Goal: Task Accomplishment & Management: Use online tool/utility

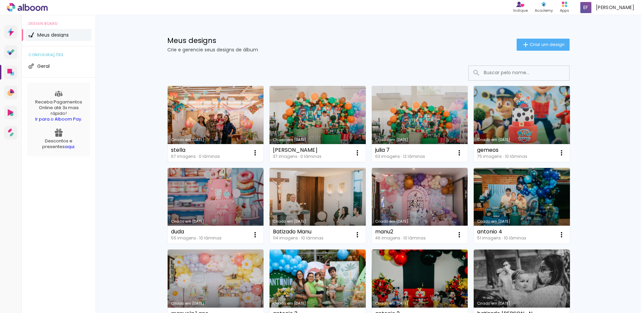
click at [210, 108] on link "Criado em [DATE]" at bounding box center [216, 124] width 96 height 76
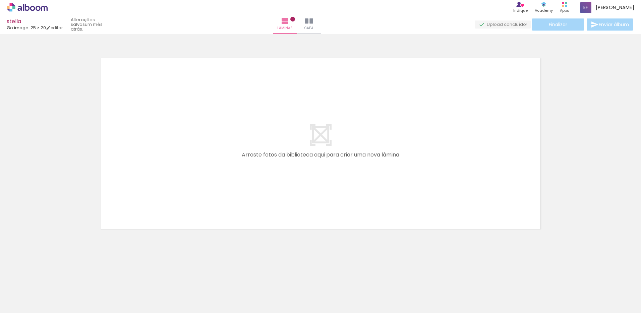
scroll to position [0, 119]
click at [30, 292] on input "Todas as fotos" at bounding box center [18, 292] width 25 height 6
drag, startPoint x: 32, startPoint y: 290, endPoint x: 106, endPoint y: 308, distance: 76.8
click at [33, 290] on paper-item "Não utilizadas" at bounding box center [21, 290] width 35 height 6
type input "Não utilizadas"
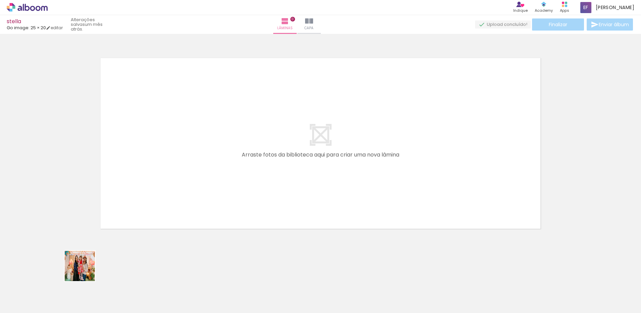
drag, startPoint x: 61, startPoint y: 289, endPoint x: 129, endPoint y: 274, distance: 70.1
click at [193, 182] on quentale-workspace at bounding box center [320, 156] width 641 height 313
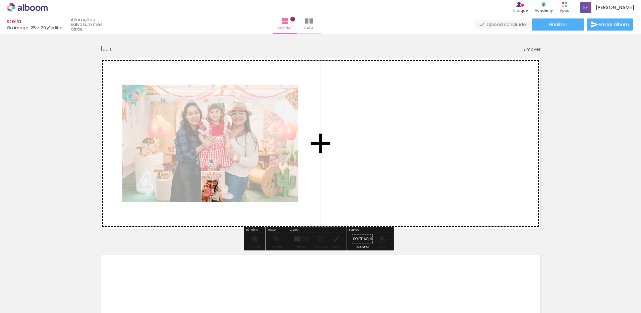
drag, startPoint x: 65, startPoint y: 288, endPoint x: 222, endPoint y: 191, distance: 183.9
click at [222, 191] on quentale-workspace at bounding box center [320, 156] width 641 height 313
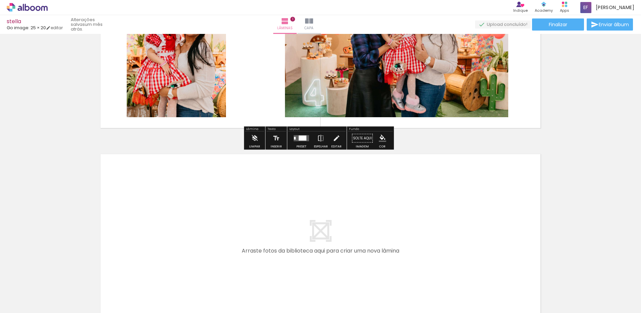
scroll to position [168, 0]
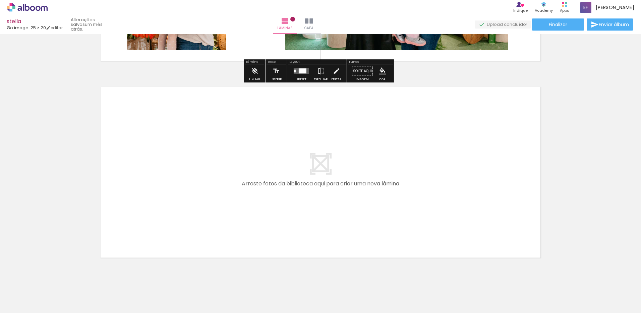
click at [161, 287] on div at bounding box center [163, 290] width 33 height 22
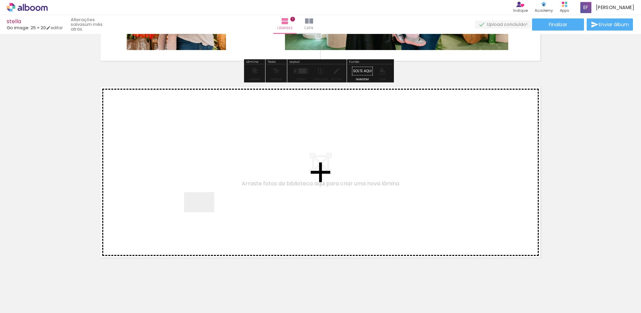
drag, startPoint x: 160, startPoint y: 286, endPoint x: 204, endPoint y: 212, distance: 86.4
click at [204, 212] on quentale-workspace at bounding box center [320, 156] width 641 height 313
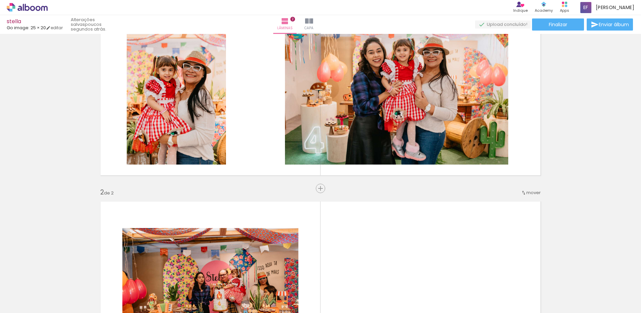
scroll to position [0, 0]
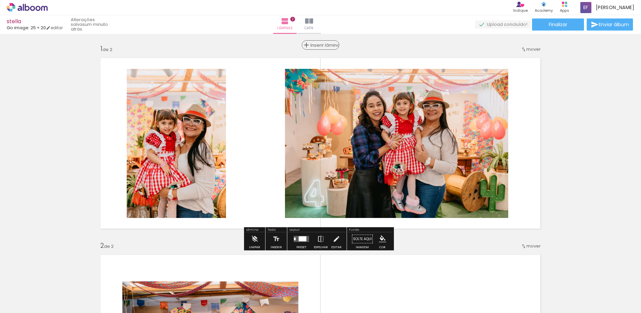
click at [317, 43] on span "Inserir lâmina" at bounding box center [324, 45] width 26 height 4
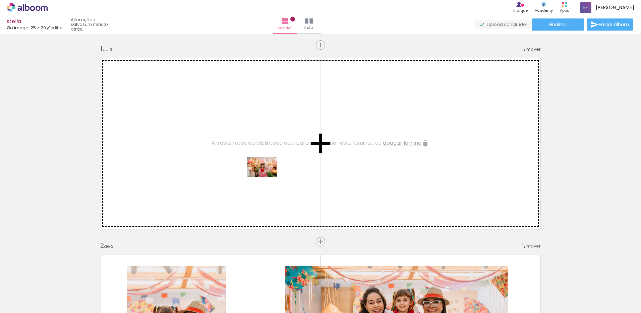
drag, startPoint x: 190, startPoint y: 287, endPoint x: 267, endPoint y: 177, distance: 134.3
click at [267, 177] on quentale-workspace at bounding box center [320, 156] width 641 height 313
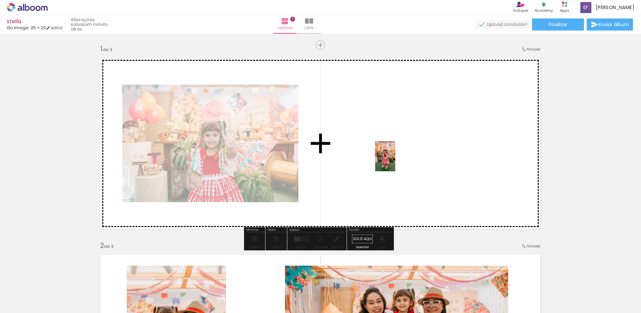
drag, startPoint x: 190, startPoint y: 289, endPoint x: 395, endPoint y: 161, distance: 241.5
click at [395, 161] on quentale-workspace at bounding box center [320, 156] width 641 height 313
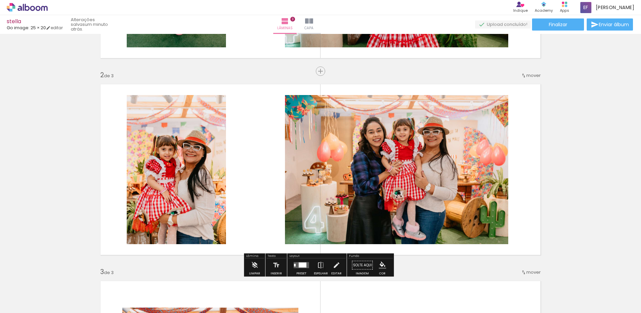
scroll to position [134, 0]
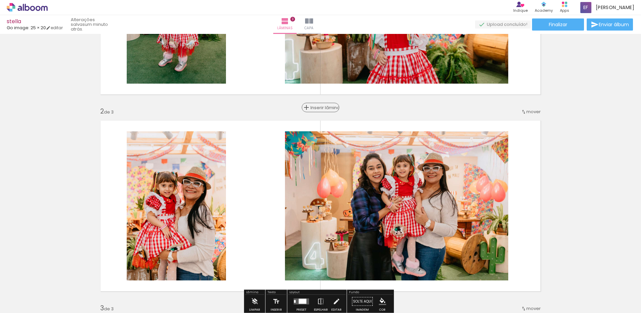
click at [324, 108] on span "Inserir lâmina" at bounding box center [324, 107] width 26 height 4
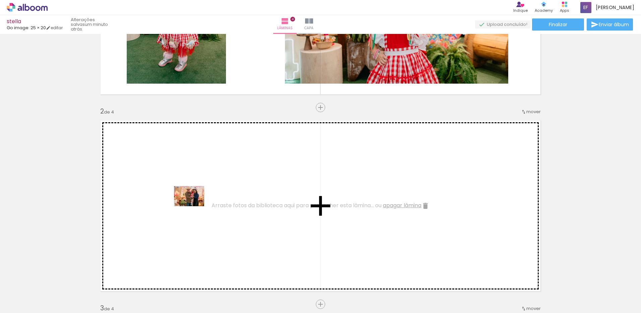
drag, startPoint x: 135, startPoint y: 294, endPoint x: 194, endPoint y: 206, distance: 105.8
click at [194, 206] on quentale-workspace at bounding box center [320, 156] width 641 height 313
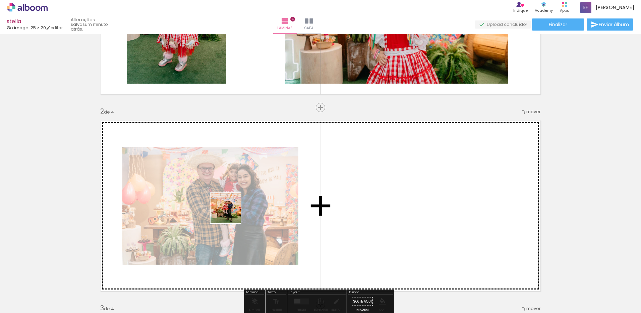
drag, startPoint x: 143, startPoint y: 291, endPoint x: 237, endPoint y: 209, distance: 124.7
click at [237, 209] on quentale-workspace at bounding box center [320, 156] width 641 height 313
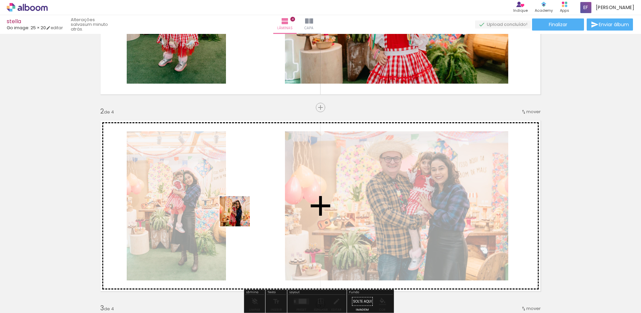
drag, startPoint x: 145, startPoint y: 290, endPoint x: 242, endPoint y: 215, distance: 123.8
click at [242, 215] on quentale-workspace at bounding box center [320, 156] width 641 height 313
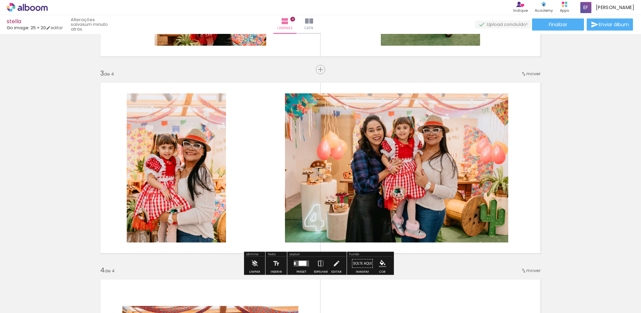
scroll to position [369, 0]
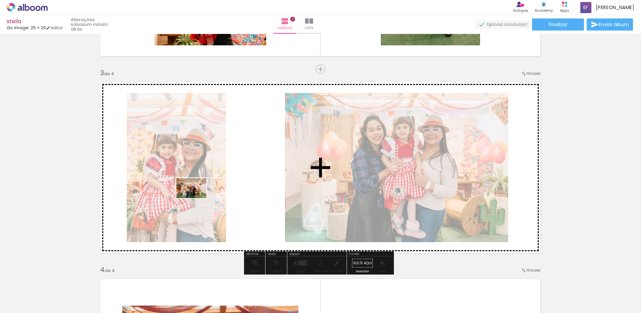
drag, startPoint x: 69, startPoint y: 289, endPoint x: 197, endPoint y: 198, distance: 156.8
click at [197, 198] on quentale-workspace at bounding box center [320, 156] width 641 height 313
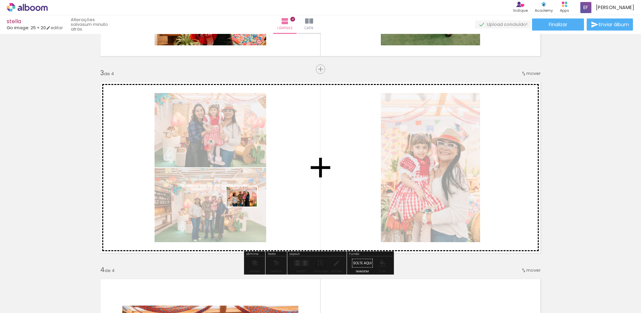
drag, startPoint x: 79, startPoint y: 293, endPoint x: 247, endPoint y: 206, distance: 189.1
click at [247, 206] on quentale-workspace at bounding box center [320, 156] width 641 height 313
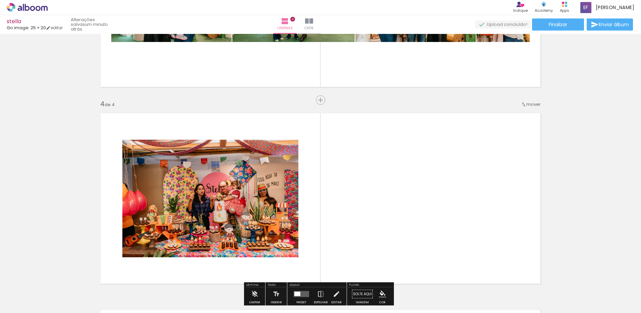
scroll to position [503, 0]
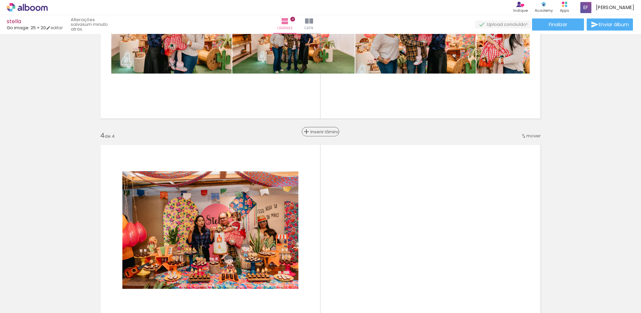
click at [316, 131] on div "Inserir lâmina" at bounding box center [320, 131] width 36 height 8
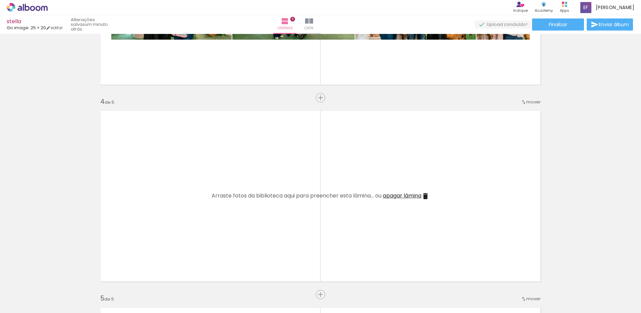
scroll to position [537, 0]
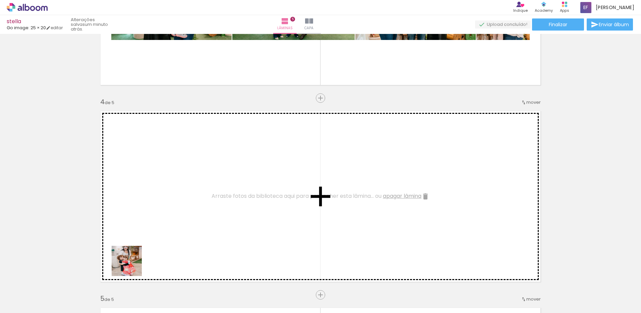
drag, startPoint x: 107, startPoint y: 295, endPoint x: 164, endPoint y: 232, distance: 84.8
click at [164, 232] on quentale-workspace at bounding box center [320, 156] width 641 height 313
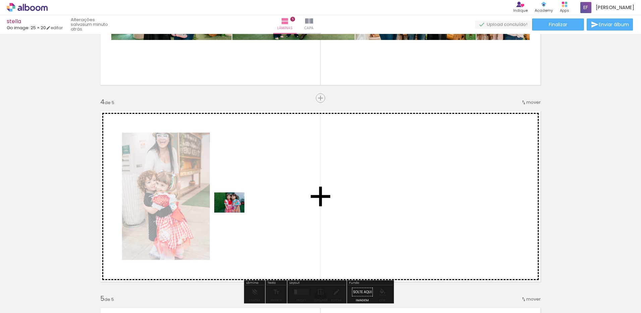
drag, startPoint x: 212, startPoint y: 226, endPoint x: 234, endPoint y: 212, distance: 26.5
click at [234, 212] on quentale-workspace at bounding box center [320, 156] width 641 height 313
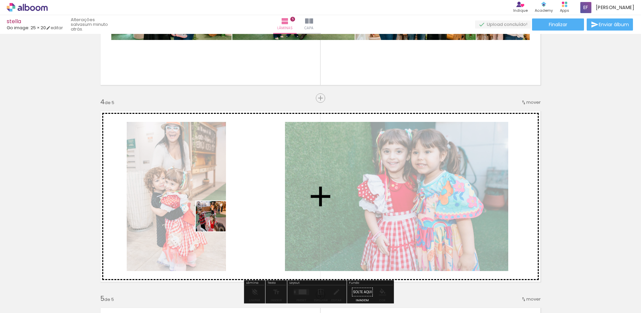
drag, startPoint x: 192, startPoint y: 235, endPoint x: 216, endPoint y: 221, distance: 27.8
click at [216, 221] on quentale-workspace at bounding box center [320, 156] width 641 height 313
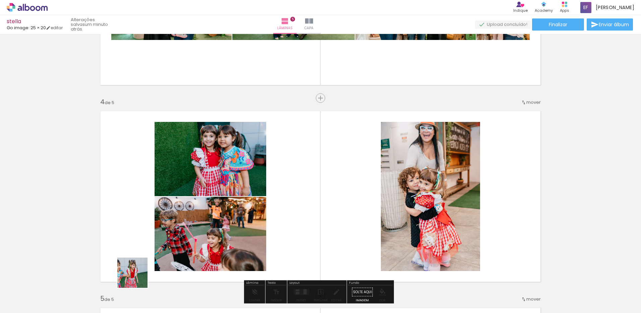
drag, startPoint x: 117, startPoint y: 293, endPoint x: 242, endPoint y: 226, distance: 142.5
click at [242, 226] on quentale-workspace at bounding box center [320, 156] width 641 height 313
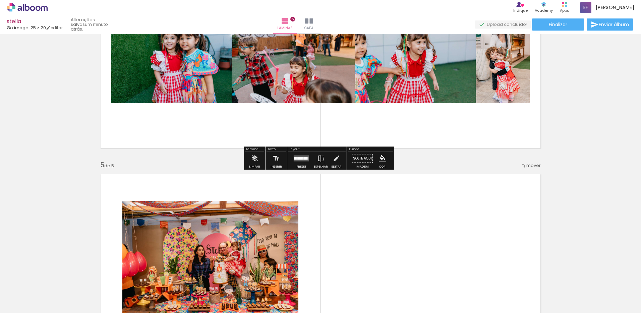
scroll to position [671, 0]
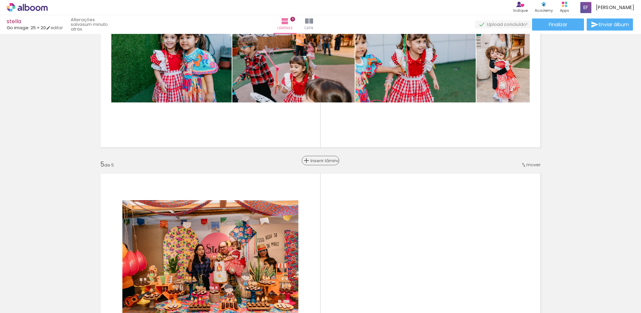
click at [313, 160] on div "Inserir lâmina" at bounding box center [320, 160] width 36 height 8
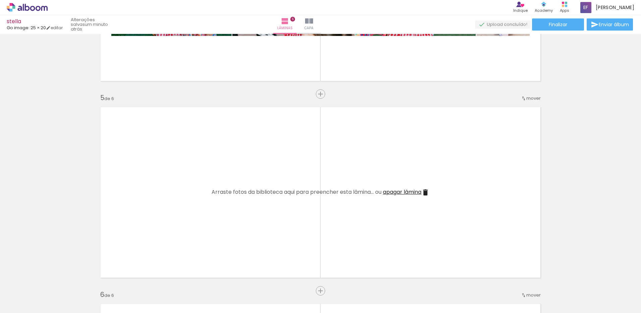
scroll to position [738, 0]
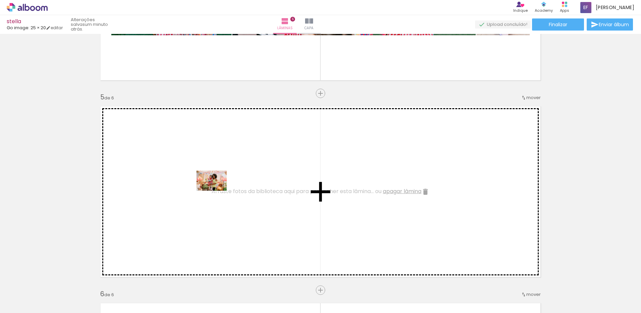
drag, startPoint x: 80, startPoint y: 277, endPoint x: 217, endPoint y: 190, distance: 162.1
click at [217, 190] on quentale-workspace at bounding box center [320, 156] width 641 height 313
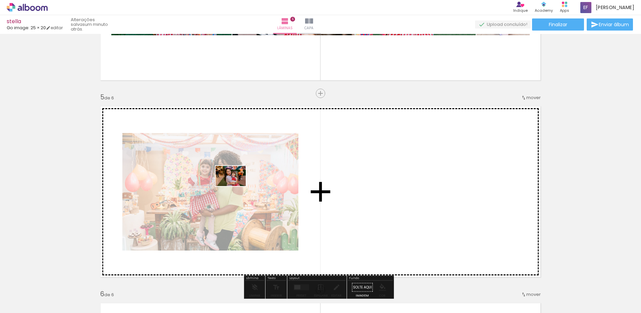
drag, startPoint x: 101, startPoint y: 289, endPoint x: 236, endPoint y: 186, distance: 169.8
click at [236, 186] on quentale-workspace at bounding box center [320, 156] width 641 height 313
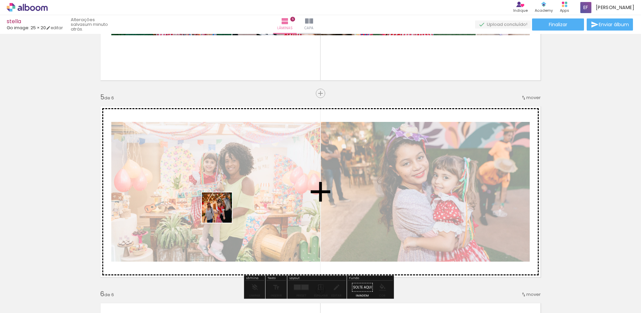
drag, startPoint x: 105, startPoint y: 287, endPoint x: 222, endPoint y: 212, distance: 139.1
click at [222, 212] on quentale-workspace at bounding box center [320, 156] width 641 height 313
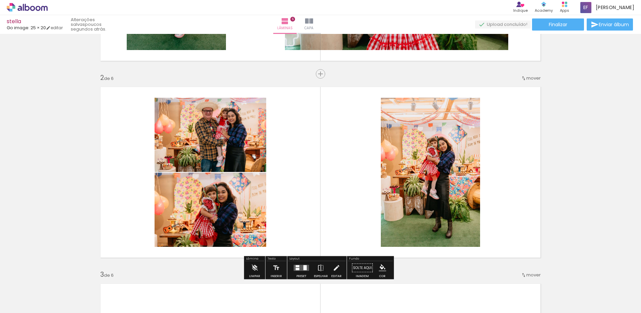
scroll to position [34, 0]
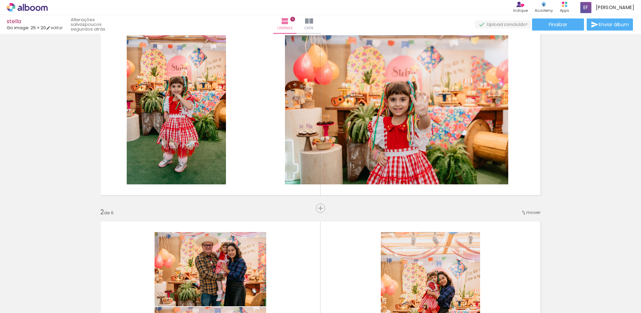
click at [324, 290] on quentale-thumb at bounding box center [305, 290] width 38 height 39
click at [319, 208] on span "Inserir lâmina" at bounding box center [324, 208] width 26 height 4
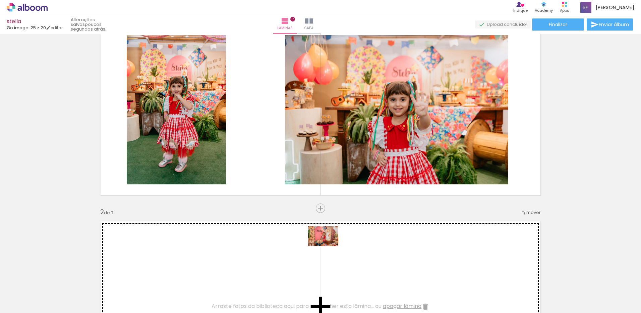
drag, startPoint x: 305, startPoint y: 287, endPoint x: 328, endPoint y: 246, distance: 47.1
click at [328, 246] on quentale-workspace at bounding box center [320, 156] width 641 height 313
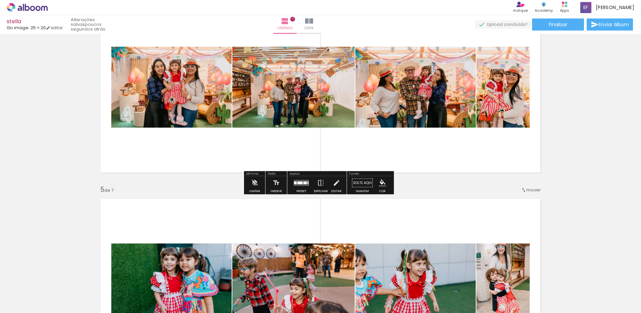
scroll to position [738, 0]
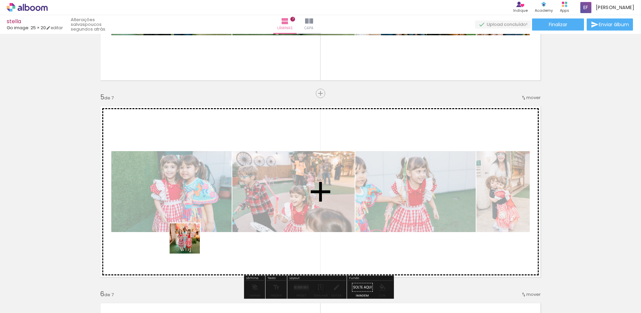
drag, startPoint x: 123, startPoint y: 291, endPoint x: 220, endPoint y: 226, distance: 117.1
click at [220, 226] on quentale-workspace at bounding box center [320, 156] width 641 height 313
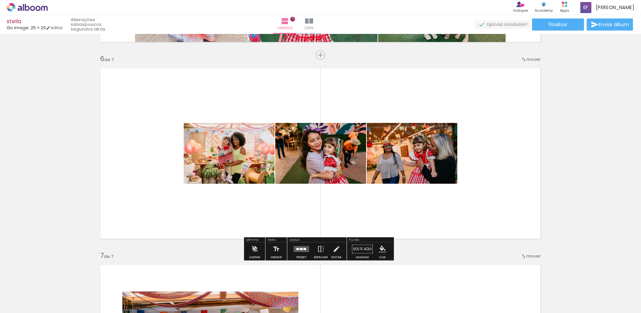
scroll to position [1006, 0]
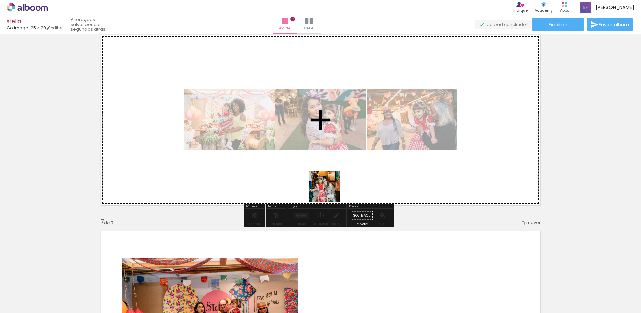
drag, startPoint x: 299, startPoint y: 291, endPoint x: 347, endPoint y: 270, distance: 52.2
click at [331, 183] on quentale-workspace at bounding box center [320, 156] width 641 height 313
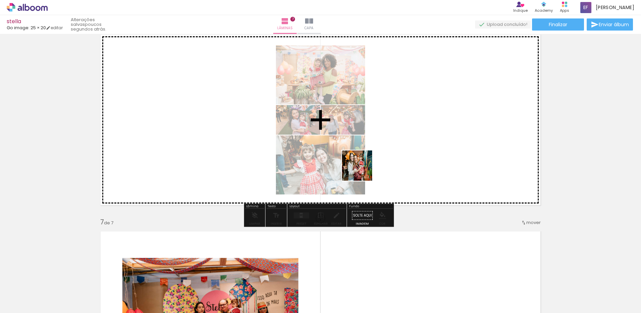
drag, startPoint x: 303, startPoint y: 292, endPoint x: 365, endPoint y: 163, distance: 144.0
click at [365, 163] on quentale-workspace at bounding box center [320, 156] width 641 height 313
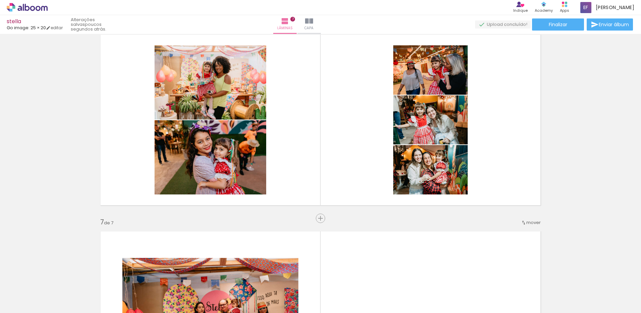
click at [162, 292] on div at bounding box center [146, 290] width 30 height 20
click at [317, 217] on div "Inserir lâmina" at bounding box center [335, 218] width 36 height 8
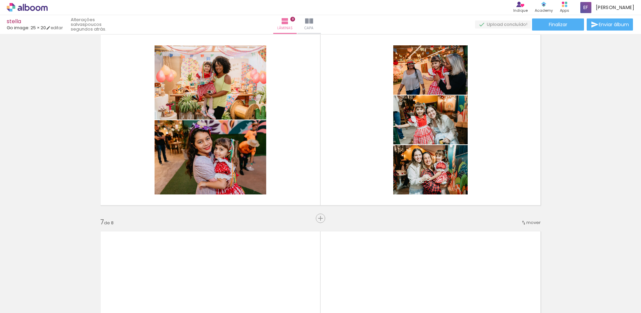
scroll to position [0, 78]
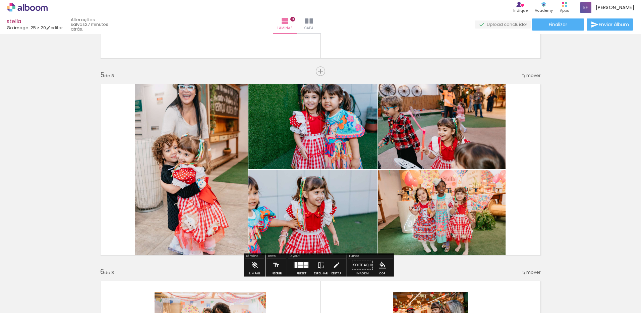
scroll to position [771, 0]
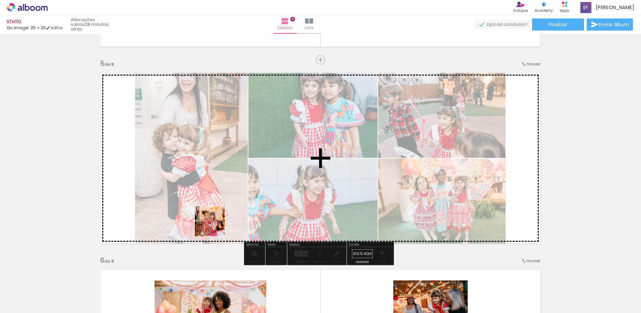
drag, startPoint x: 165, startPoint y: 293, endPoint x: 221, endPoint y: 233, distance: 81.4
click at [219, 222] on quentale-workspace at bounding box center [320, 156] width 641 height 313
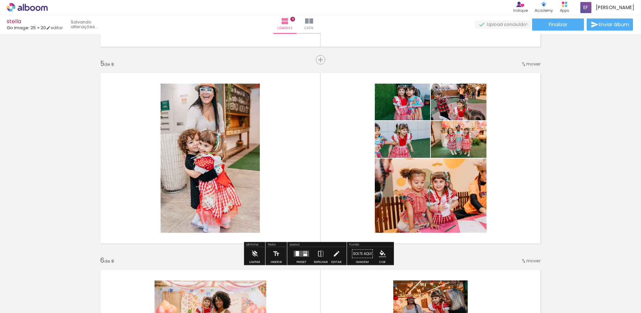
scroll to position [0, 42]
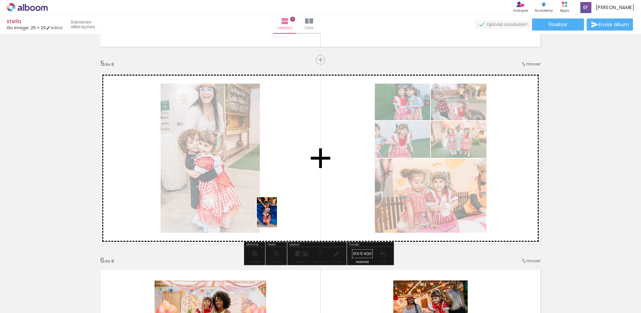
drag, startPoint x: 252, startPoint y: 297, endPoint x: 277, endPoint y: 217, distance: 84.4
click at [277, 217] on quentale-workspace at bounding box center [320, 156] width 641 height 313
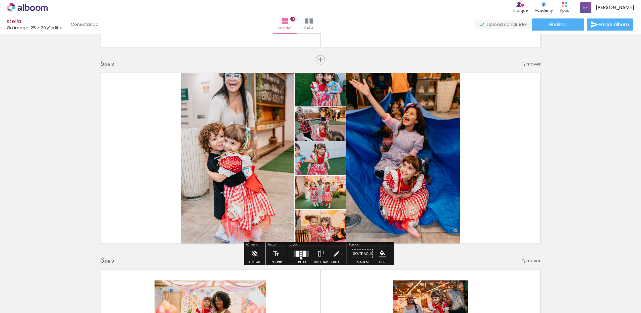
click at [294, 250] on quentale-layouter at bounding box center [301, 253] width 15 height 6
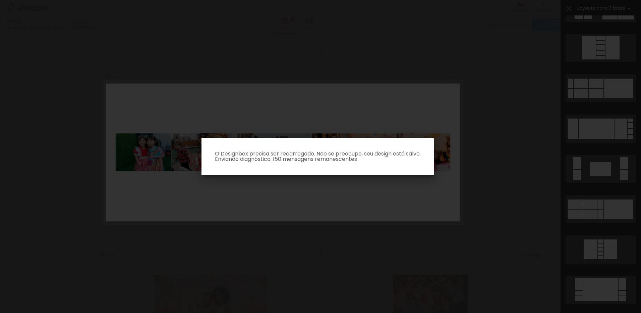
scroll to position [563, 0]
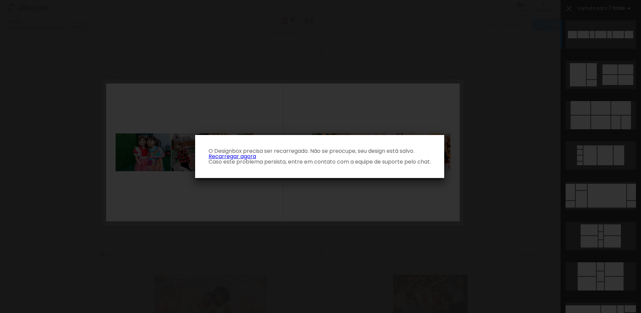
click at [231, 155] on link "Recarregar agora" at bounding box center [233, 156] width 48 height 8
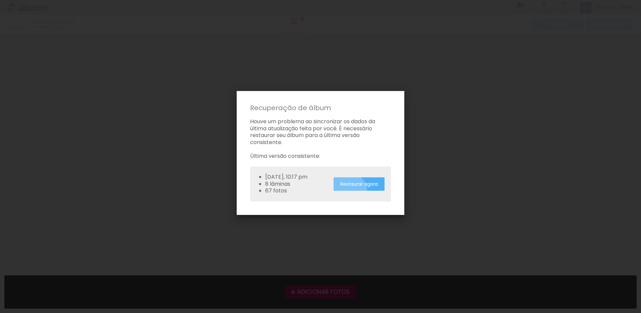
click at [348, 191] on paper-button "Restaurar agora" at bounding box center [359, 184] width 51 height 14
click at [364, 190] on div "Restaurando..." at bounding box center [361, 184] width 49 height 14
